Goal: Obtain resource: Obtain resource

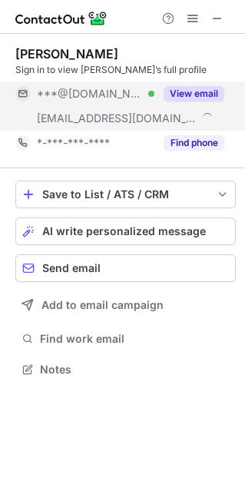
scroll to position [358, 245]
click at [196, 92] on button "View email" at bounding box center [194, 93] width 61 height 15
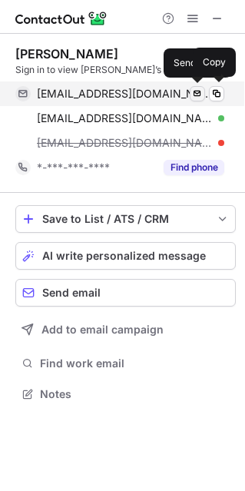
scroll to position [383, 245]
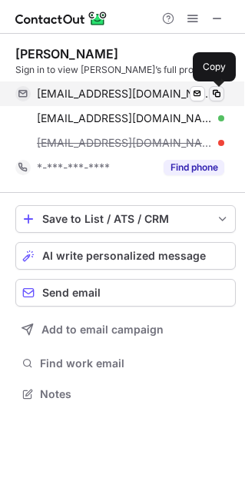
click at [214, 92] on span at bounding box center [217, 94] width 12 height 12
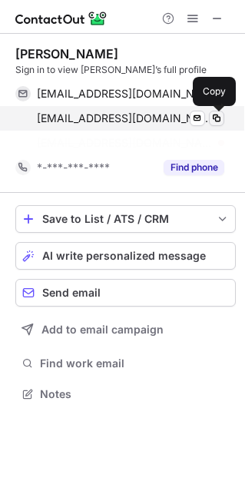
click at [217, 118] on span at bounding box center [217, 118] width 12 height 12
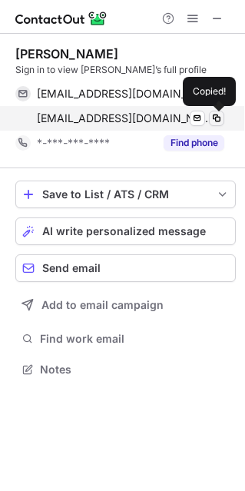
scroll to position [358, 245]
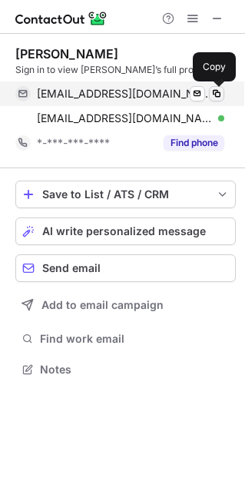
click at [217, 91] on span at bounding box center [217, 94] width 12 height 12
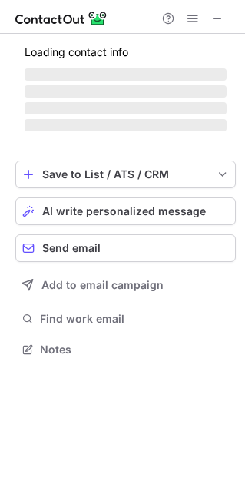
scroll to position [358, 245]
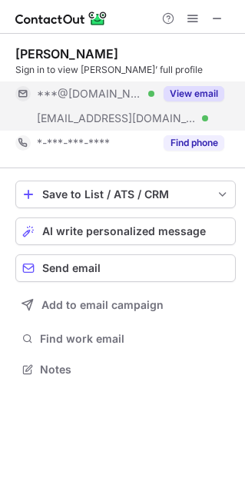
click at [201, 93] on button "View email" at bounding box center [194, 93] width 61 height 15
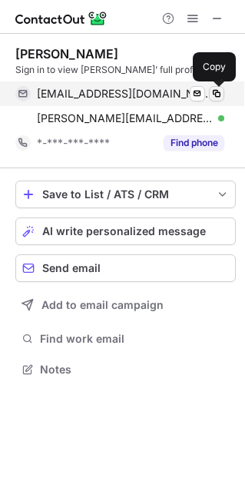
click at [214, 93] on span at bounding box center [217, 94] width 12 height 12
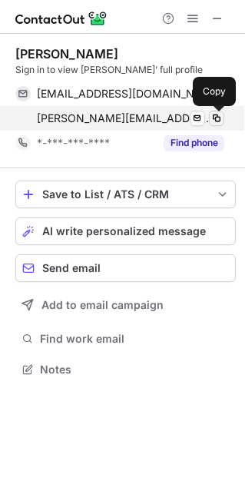
click at [209, 114] on button at bounding box center [216, 118] width 15 height 15
click at [219, 121] on span at bounding box center [217, 118] width 12 height 12
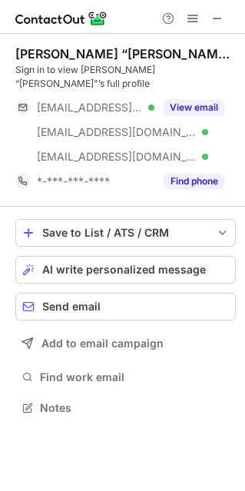
scroll to position [383, 245]
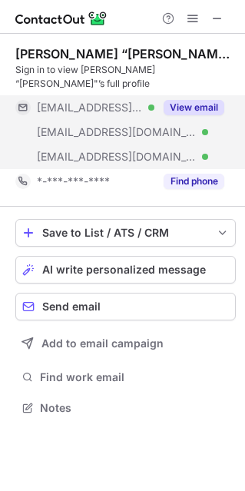
click at [188, 100] on button "View email" at bounding box center [194, 107] width 61 height 15
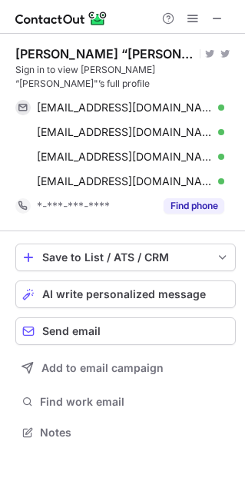
scroll to position [407, 245]
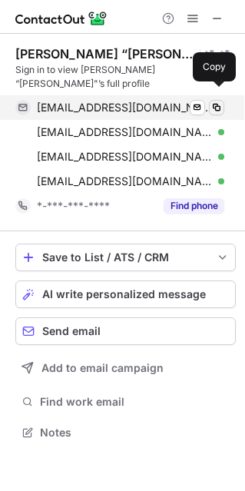
click at [215, 101] on span at bounding box center [217, 107] width 12 height 12
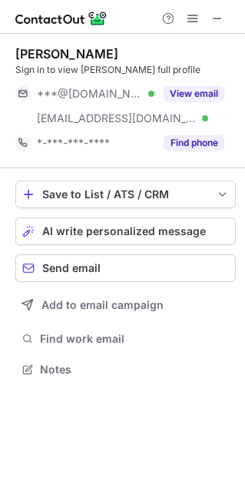
scroll to position [358, 245]
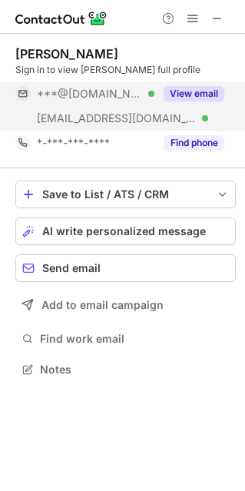
click at [200, 92] on button "View email" at bounding box center [194, 93] width 61 height 15
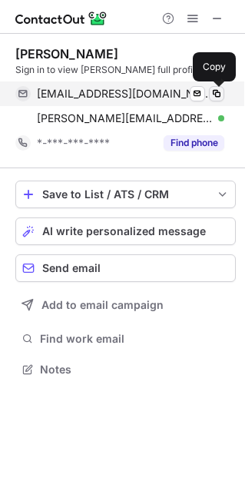
click at [220, 95] on span at bounding box center [217, 94] width 12 height 12
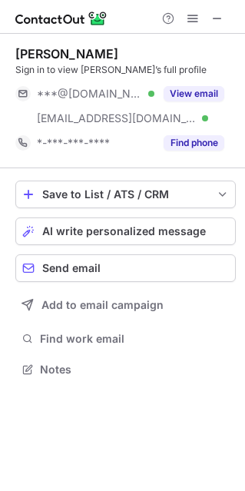
scroll to position [358, 245]
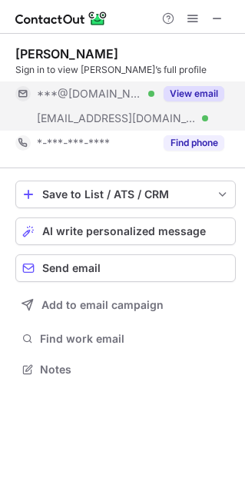
click at [209, 95] on button "View email" at bounding box center [194, 93] width 61 height 15
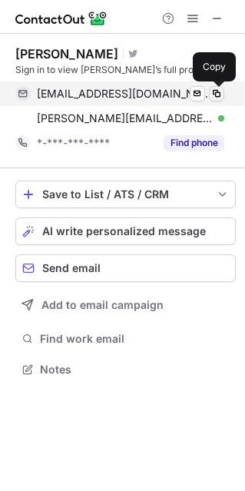
click at [224, 93] on button at bounding box center [216, 93] width 15 height 15
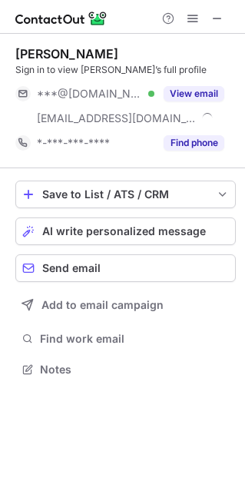
scroll to position [358, 245]
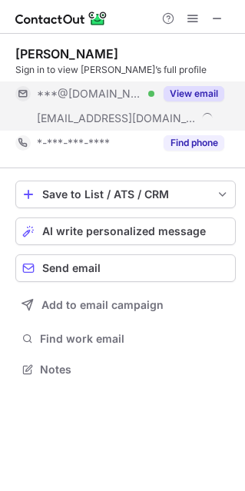
click at [224, 92] on button "View email" at bounding box center [194, 93] width 61 height 15
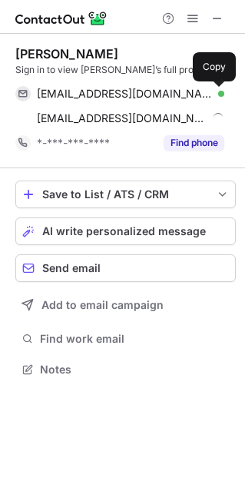
click at [219, 94] on span at bounding box center [217, 94] width 12 height 12
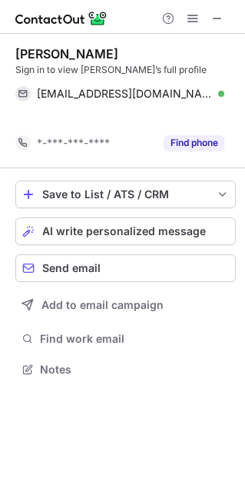
scroll to position [334, 245]
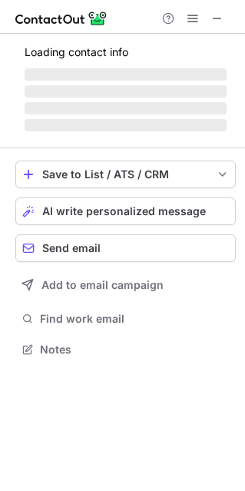
scroll to position [358, 245]
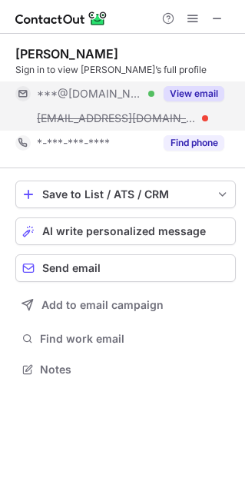
click at [182, 97] on button "View email" at bounding box center [194, 93] width 61 height 15
